Goal: Register for event/course

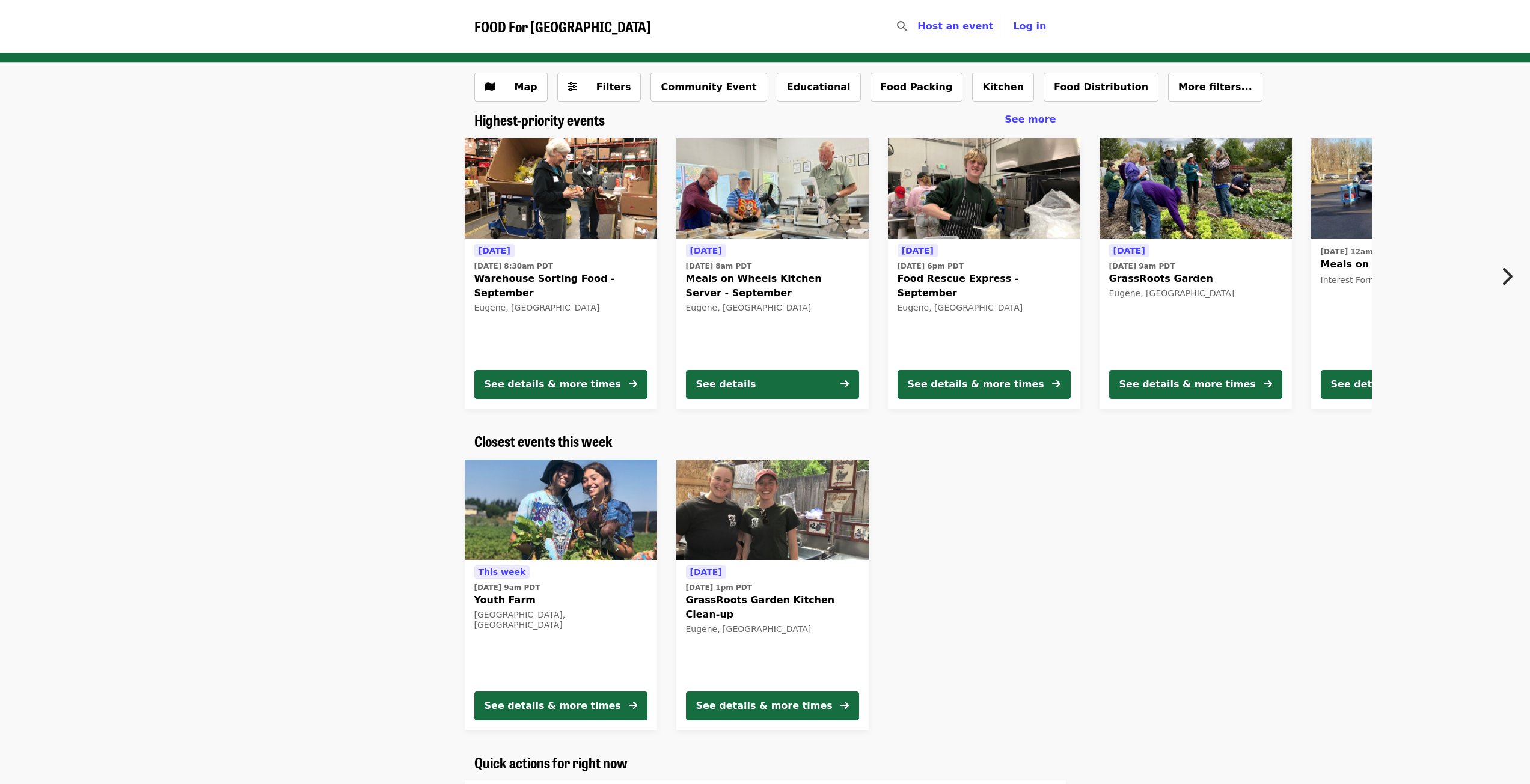
click at [1516, 272] on button "Next item" at bounding box center [1510, 277] width 40 height 34
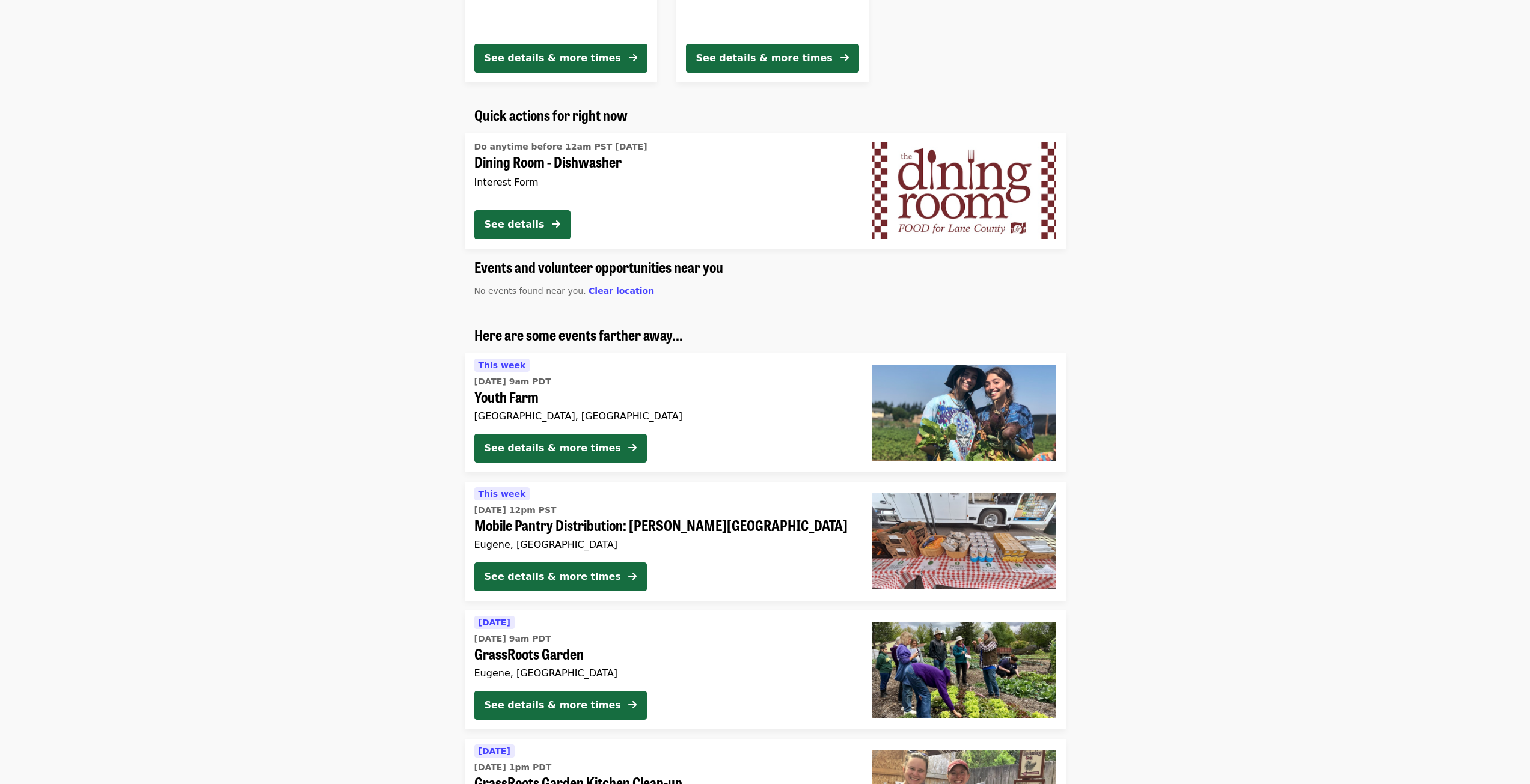
scroll to position [841, 0]
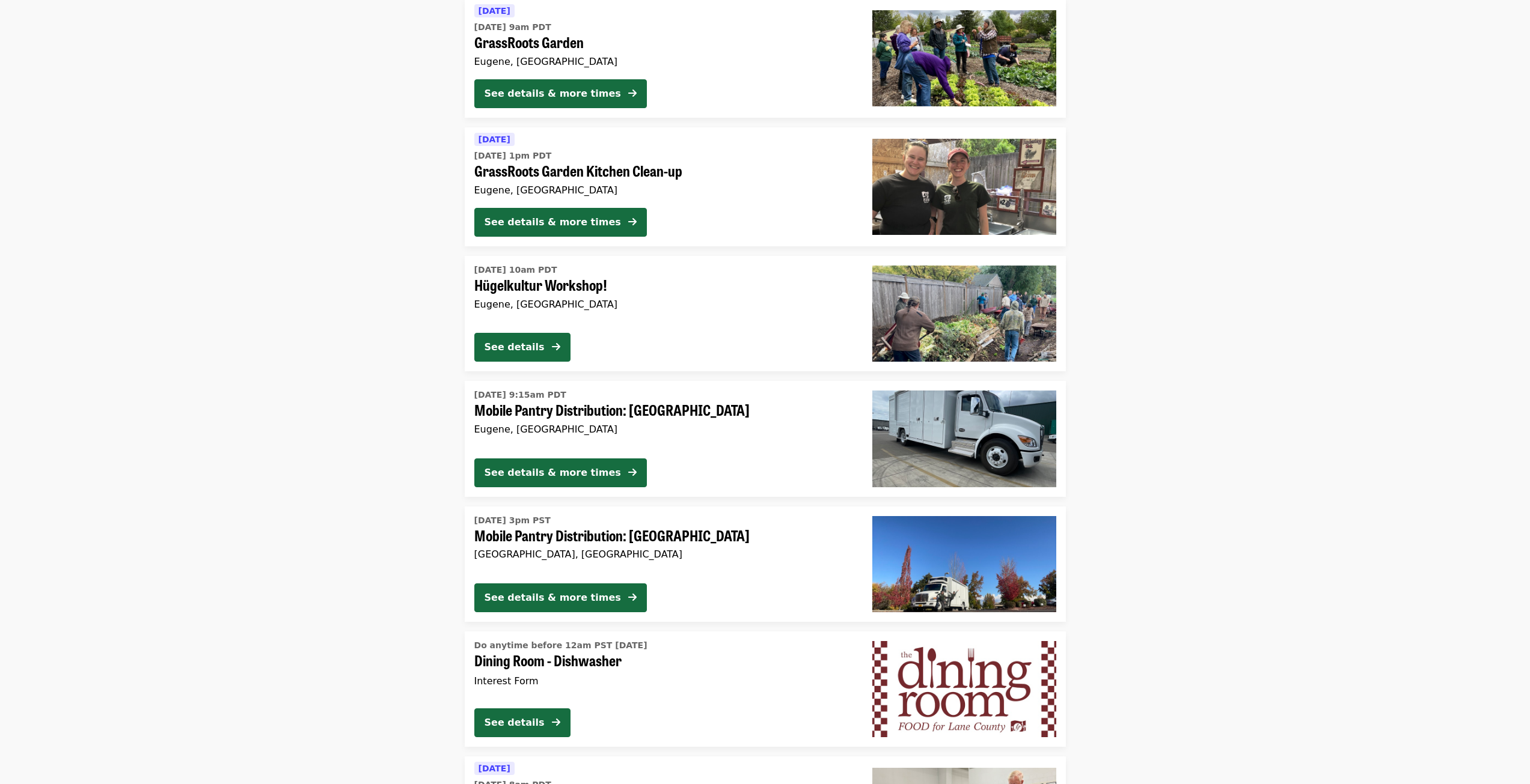
scroll to position [1262, 0]
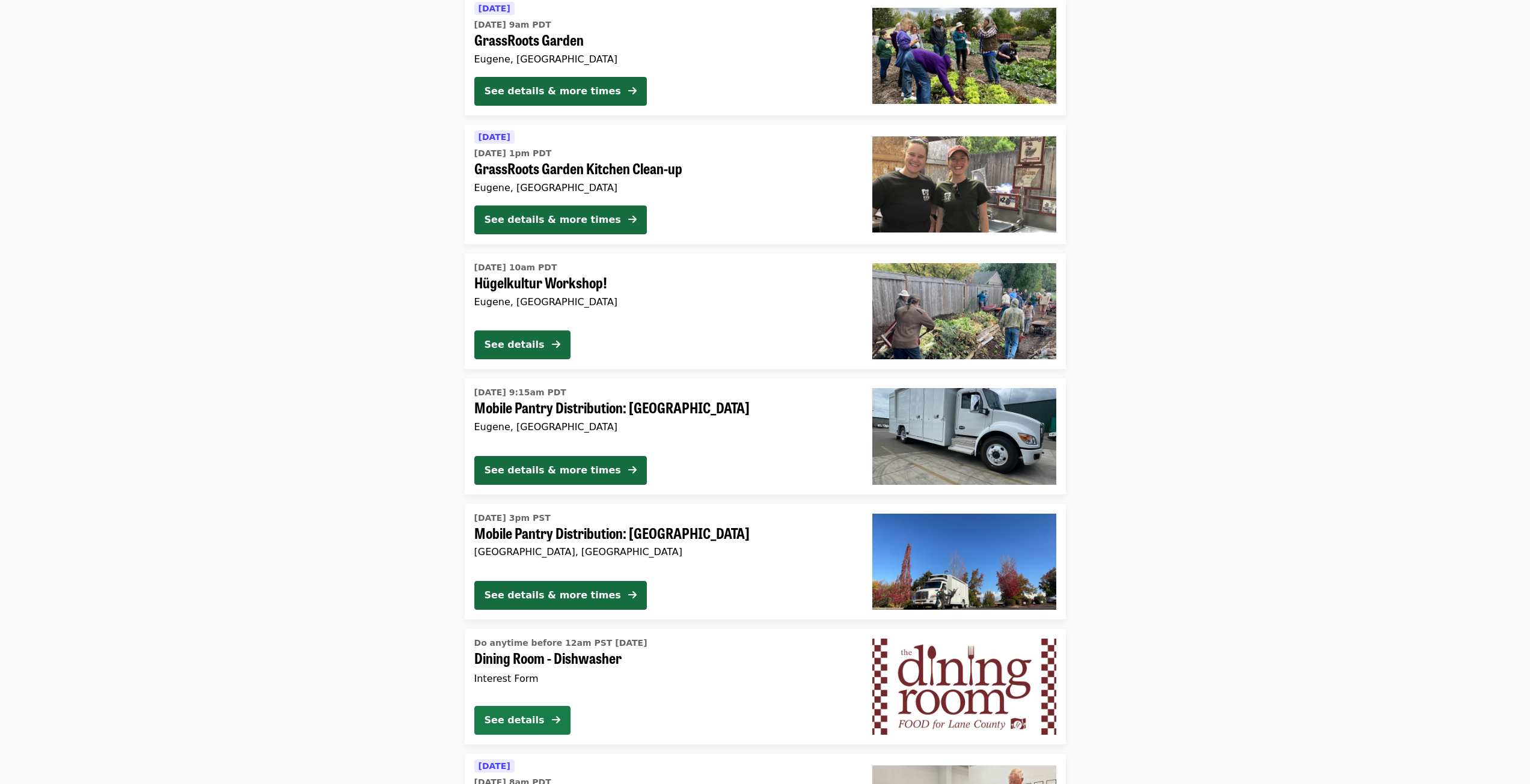
click at [553, 722] on icon "arrow-right icon" at bounding box center [556, 719] width 8 height 11
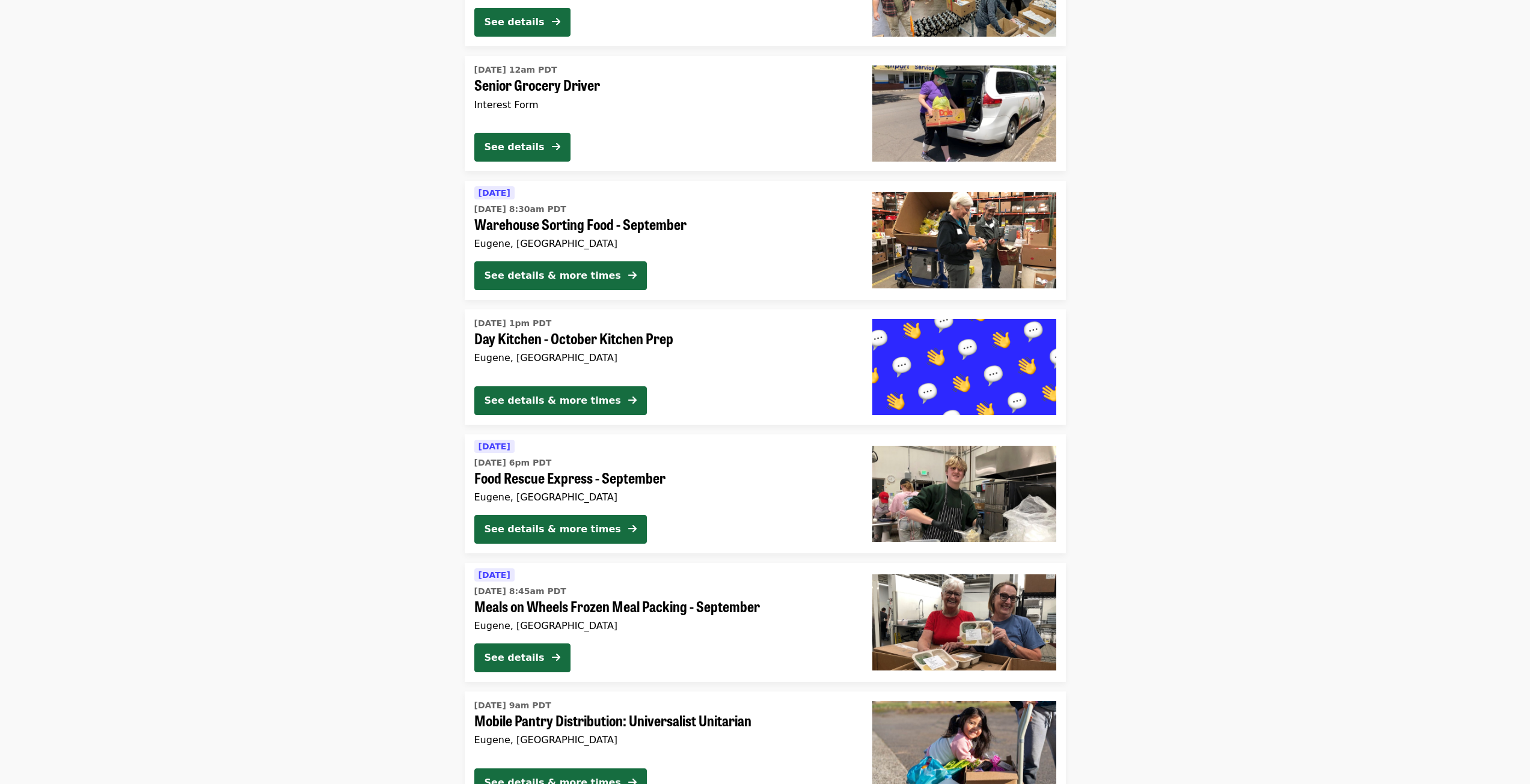
scroll to position [2596, 0]
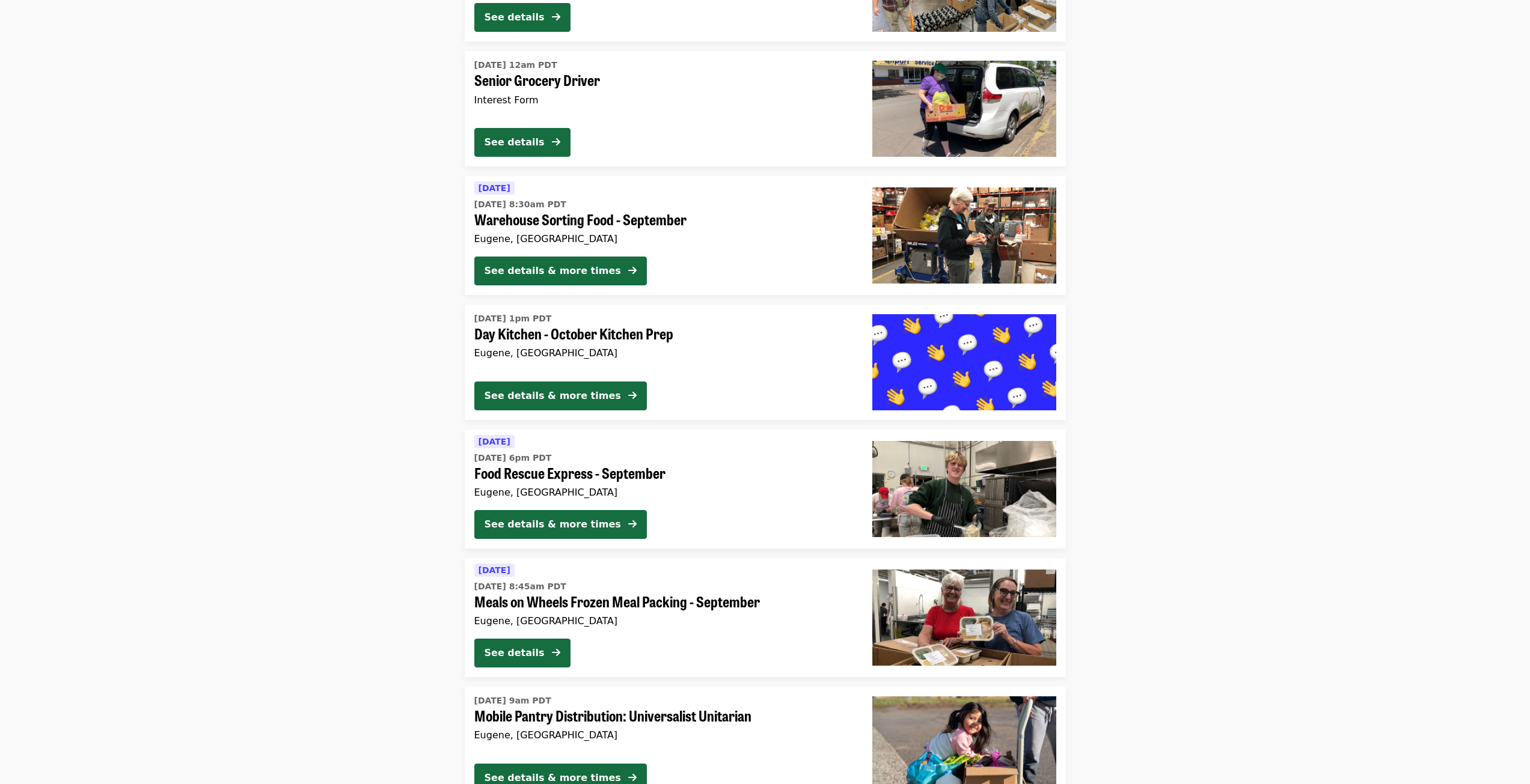
click at [735, 461] on span "[DATE] 6pm PDT" at bounding box center [663, 458] width 378 height 13
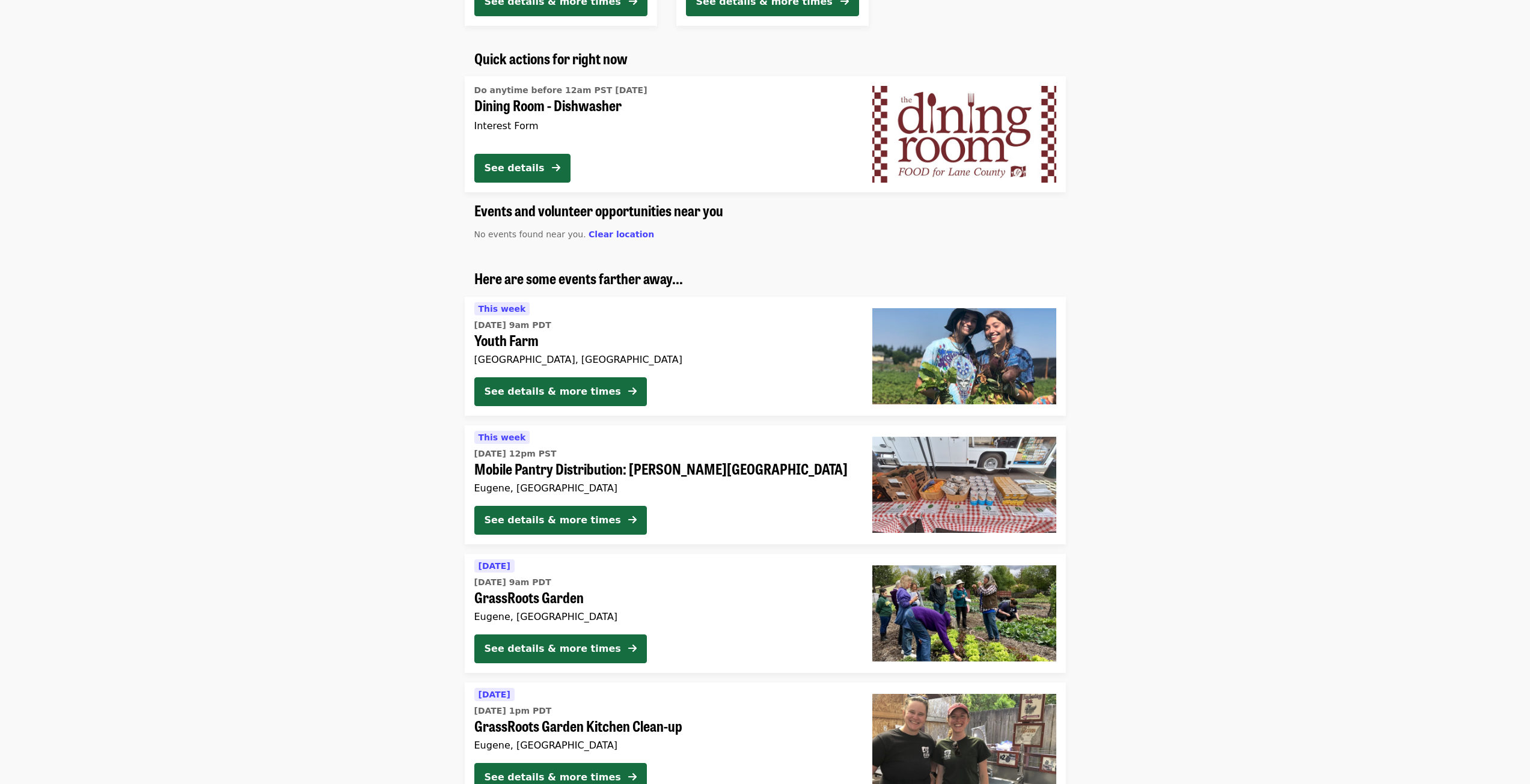
scroll to position [702, 0]
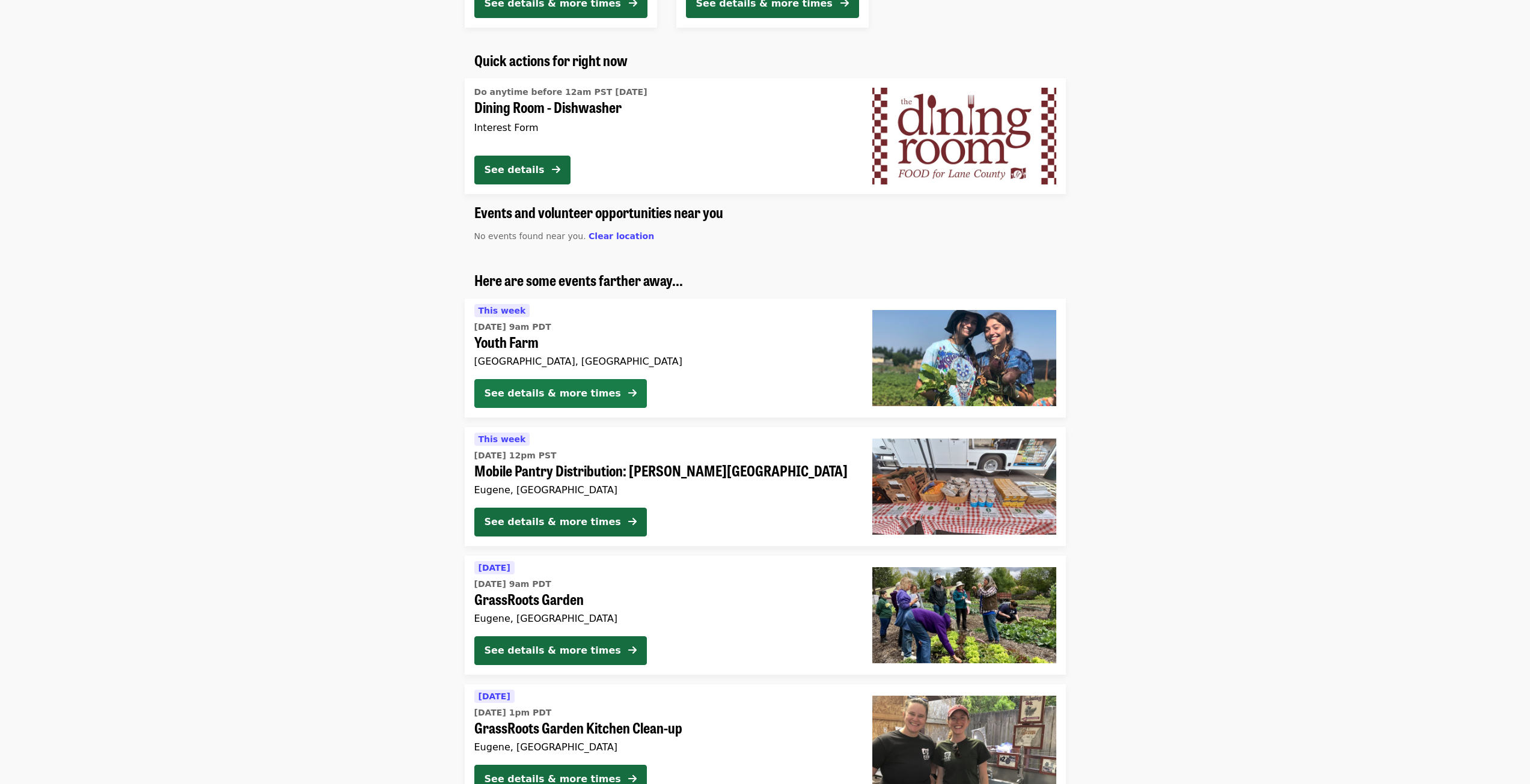
click at [551, 400] on div "See details & more times" at bounding box center [552, 393] width 136 height 14
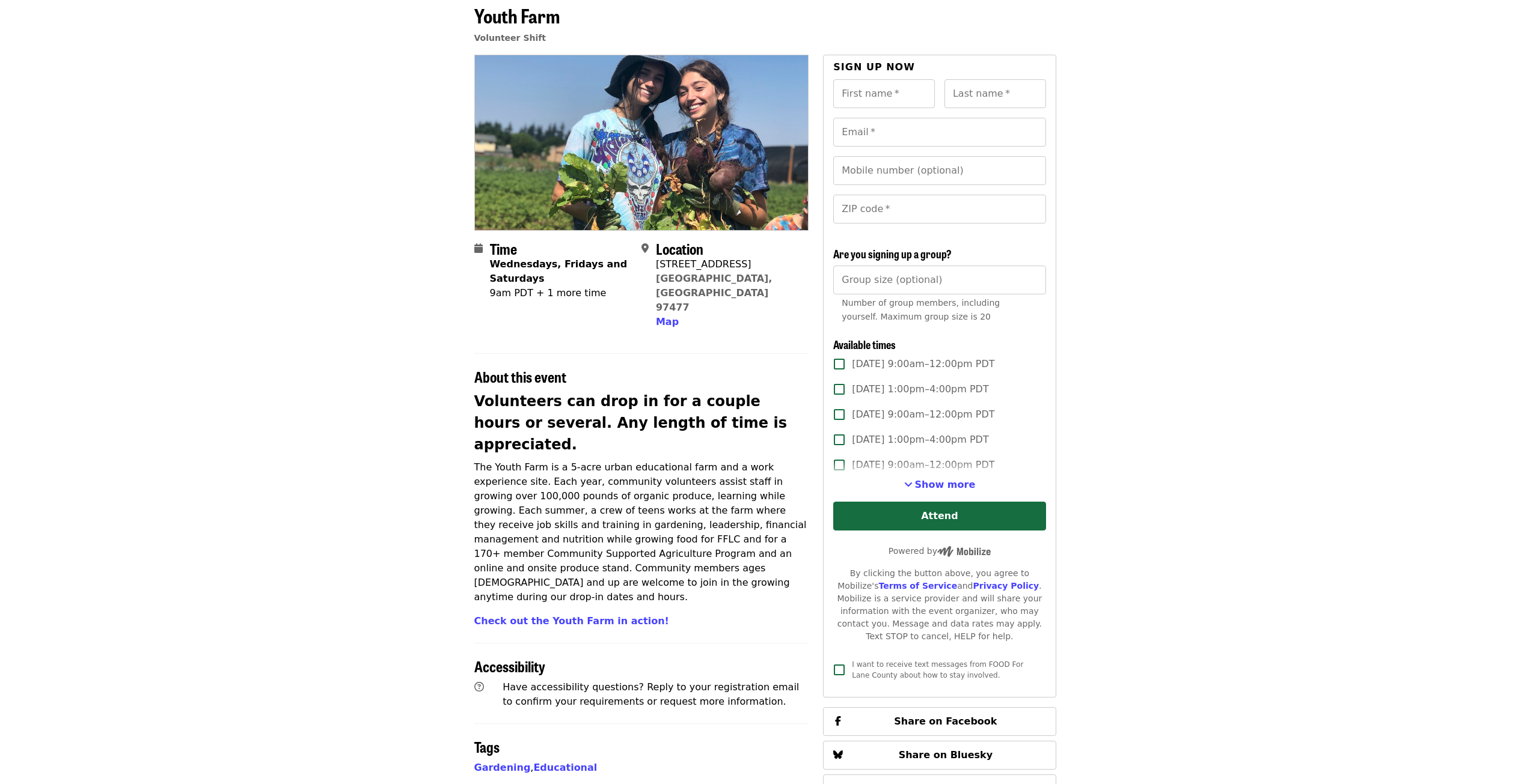
scroll to position [60, 0]
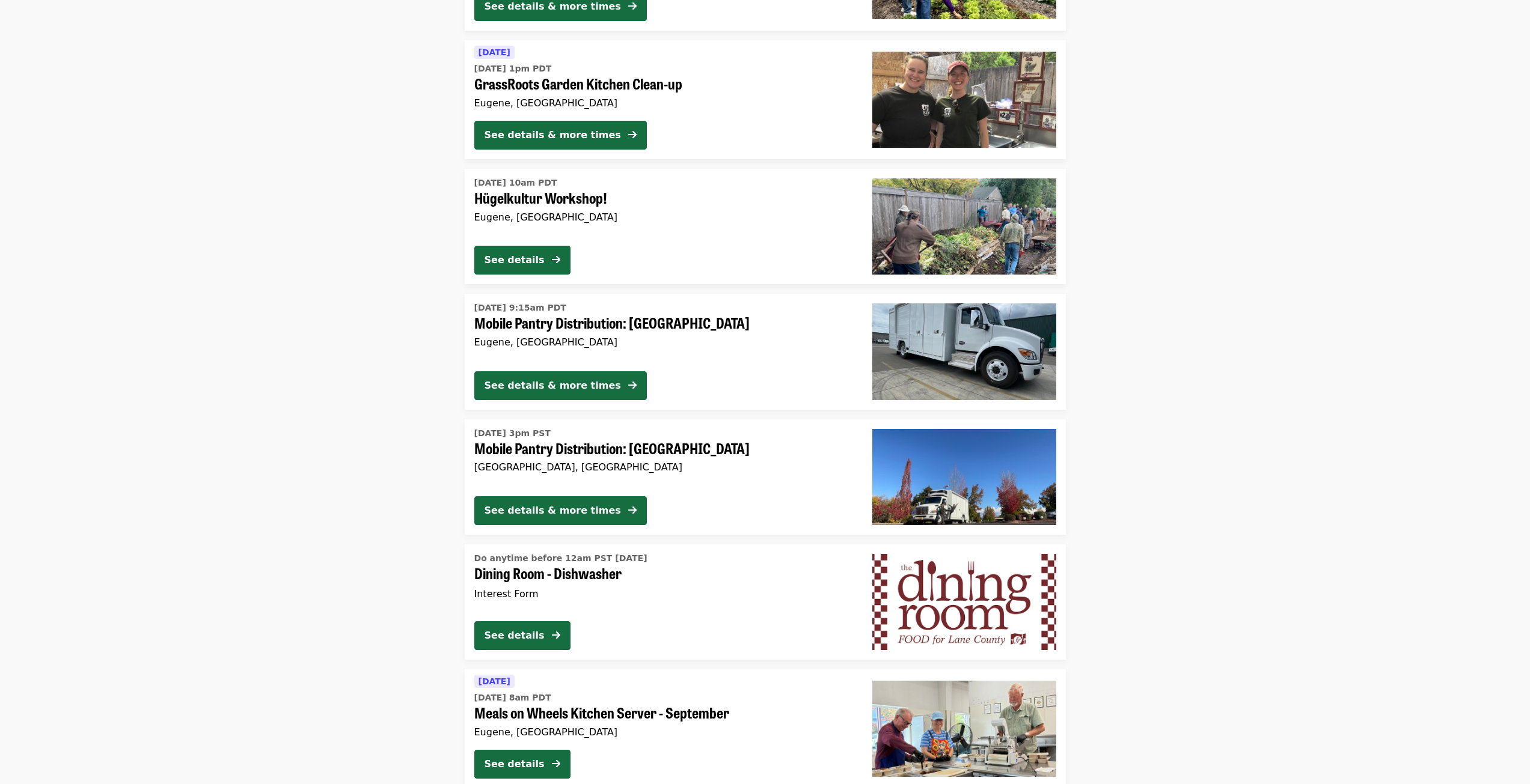
scroll to position [1363, 0]
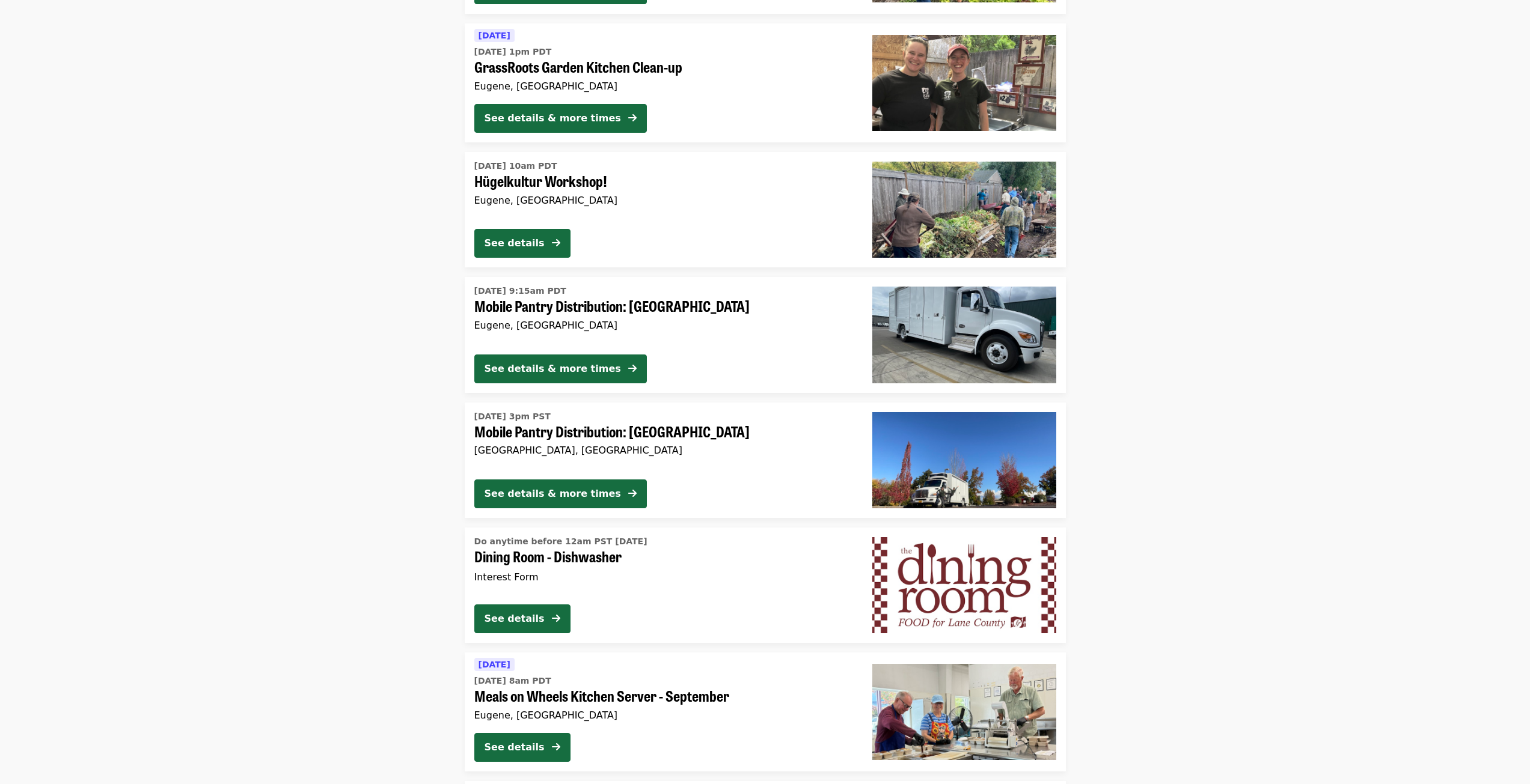
click at [700, 714] on div "Tomorrow Mon, Sep 15 @ 8am PDT Meals on Wheels Kitchen Server - September Eugen…" at bounding box center [663, 690] width 378 height 66
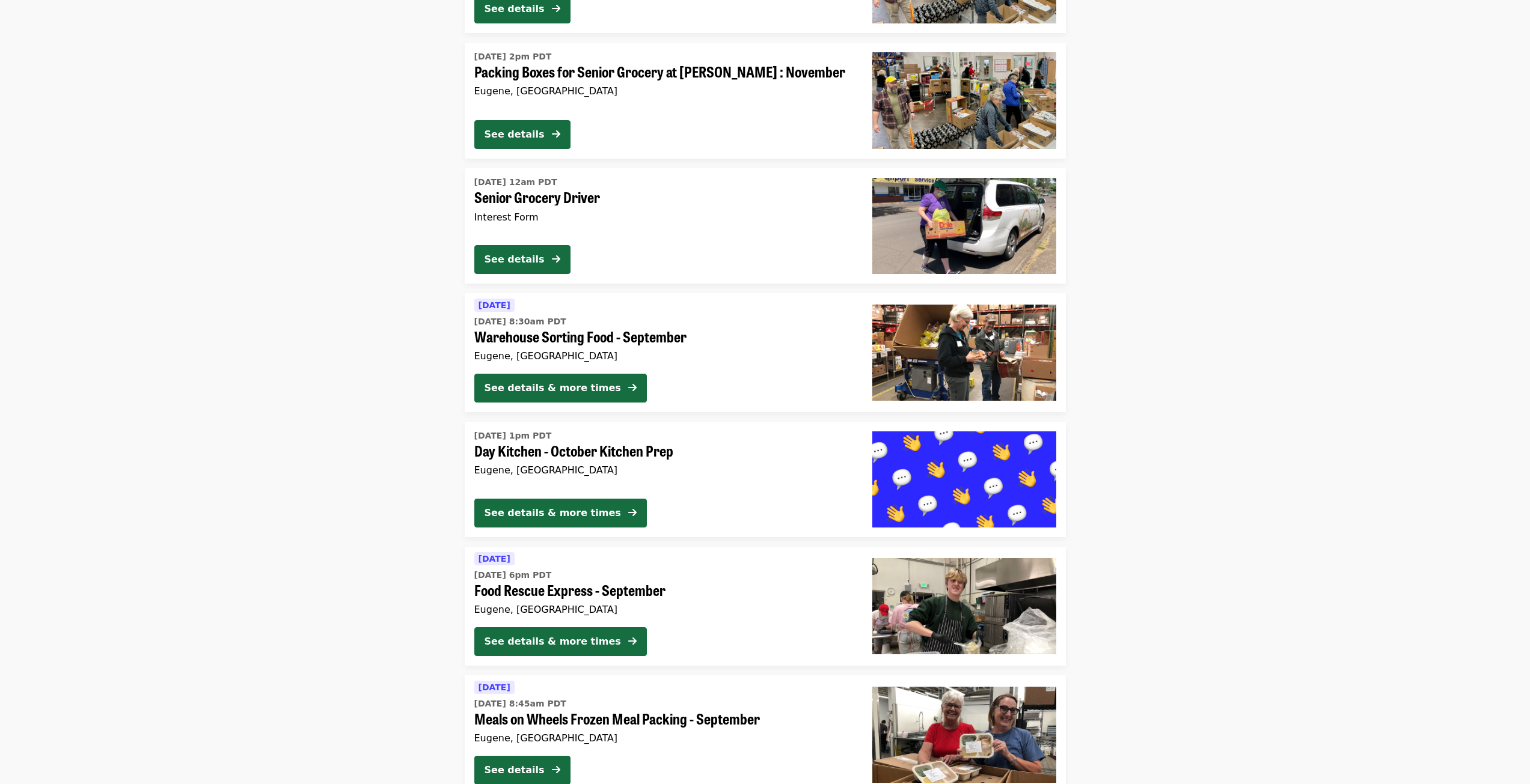
scroll to position [2518, 0]
